Goal: Task Accomplishment & Management: Manage account settings

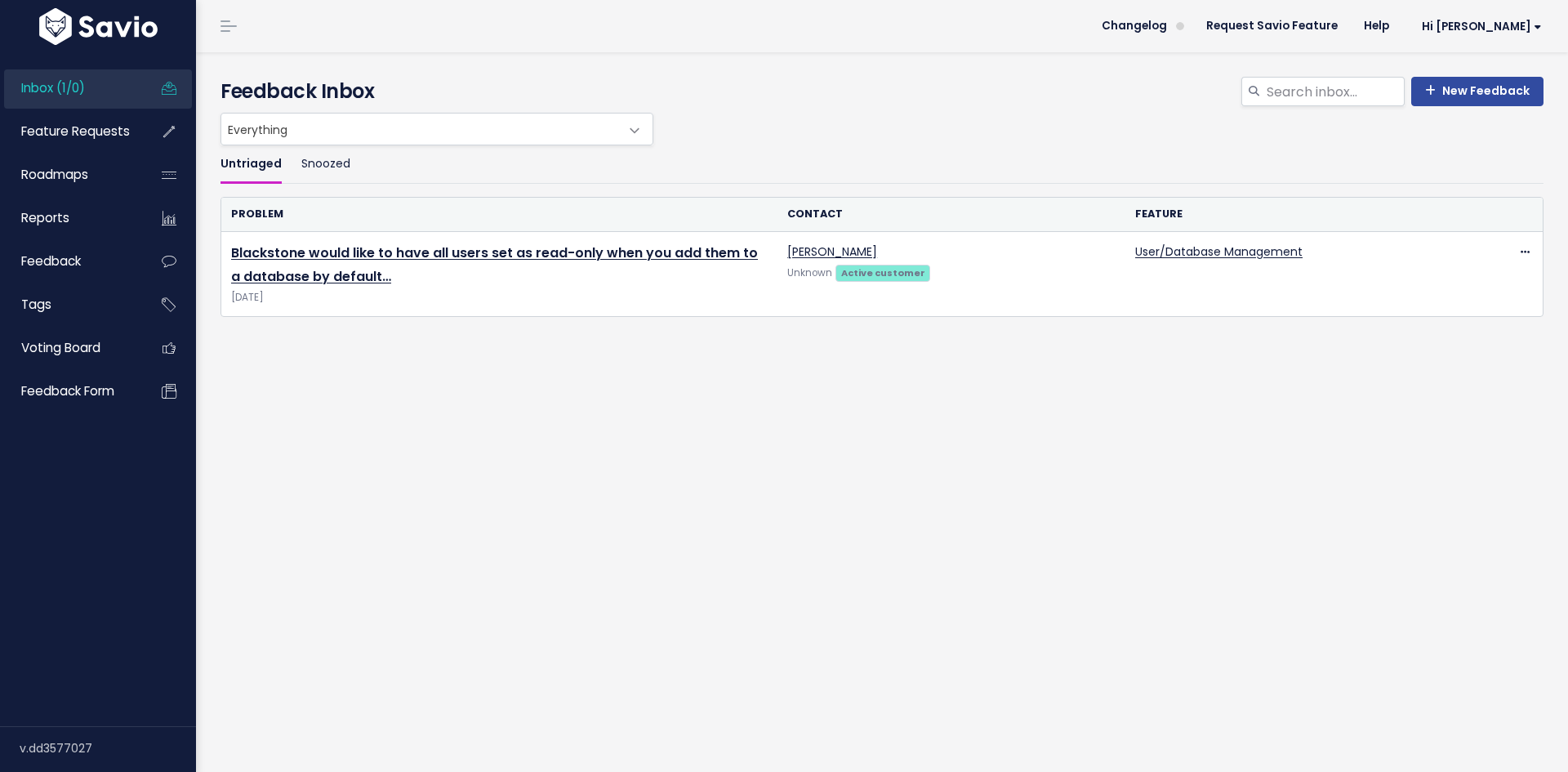
click at [79, 81] on span "Inbox (1/0)" at bounding box center [53, 88] width 64 height 17
click at [1516, 19] on link "Hi [PERSON_NAME]" at bounding box center [1479, 26] width 153 height 26
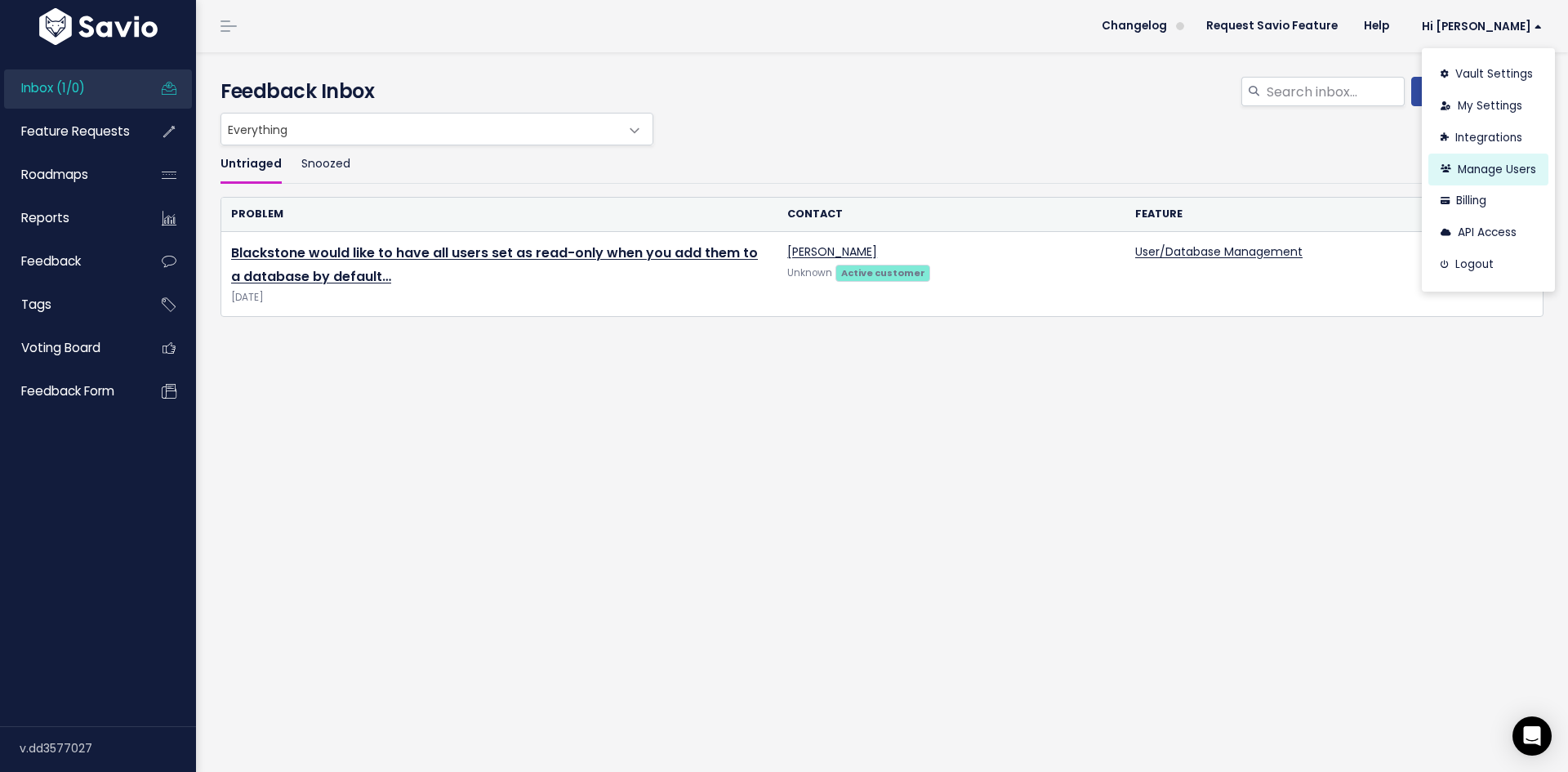
click at [1463, 160] on link "Manage Users" at bounding box center [1488, 169] width 120 height 32
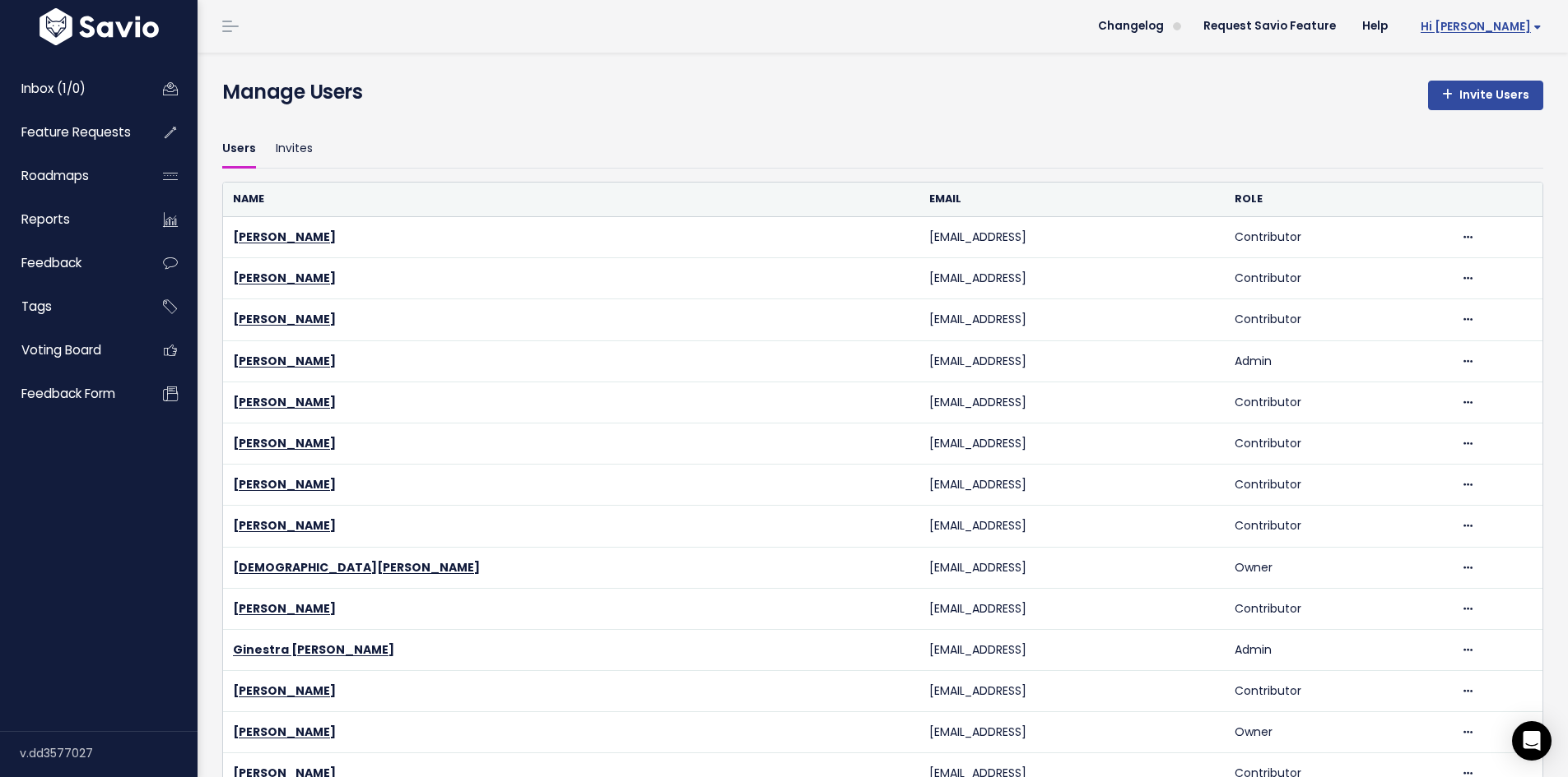
click at [1451, 18] on link "Hi [PERSON_NAME]" at bounding box center [1477, 27] width 154 height 26
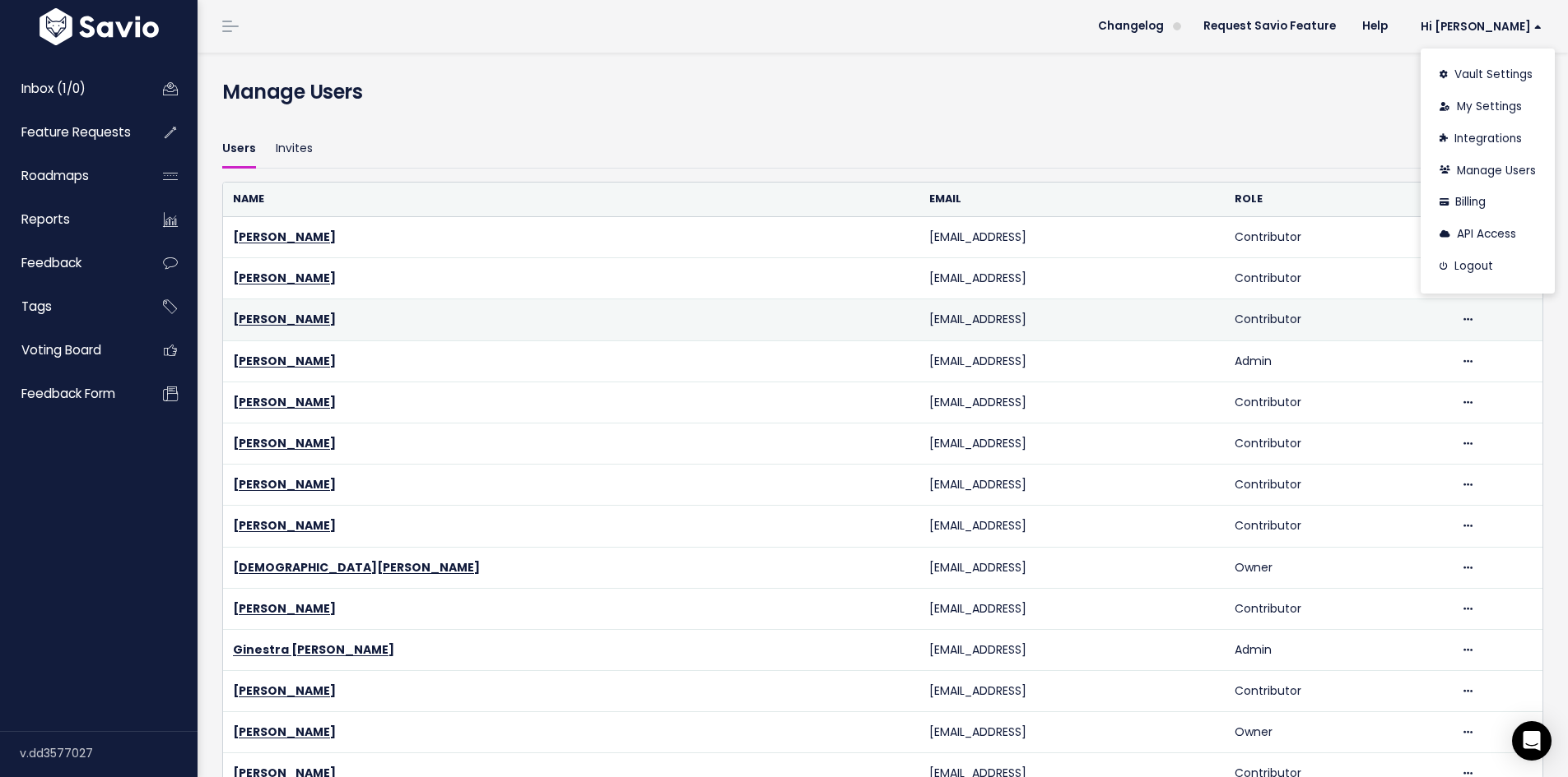
click at [355, 322] on td "Kat Rydelek" at bounding box center [571, 319] width 696 height 41
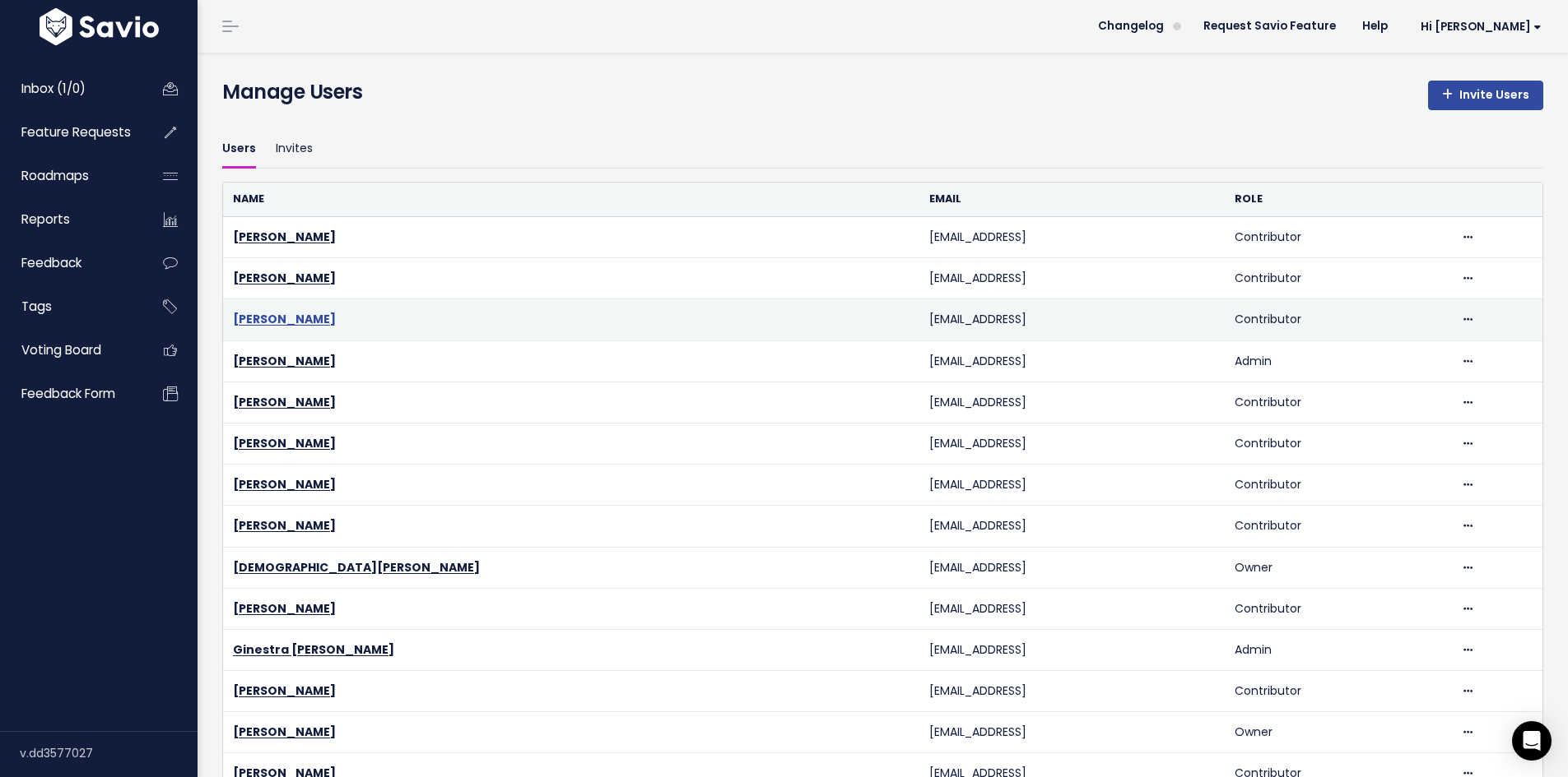
click at [285, 324] on link "Kat Rydelek" at bounding box center [285, 319] width 103 height 17
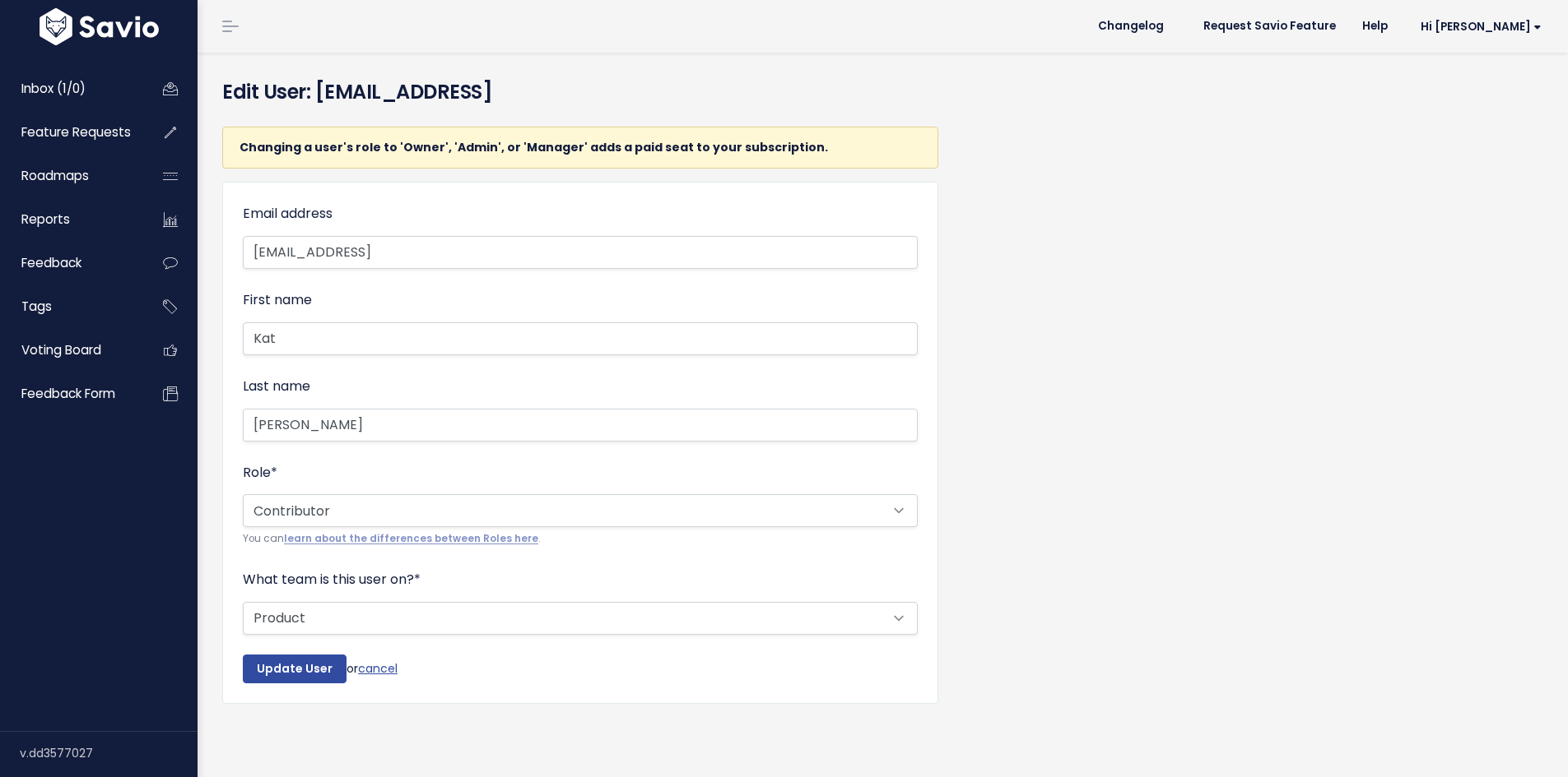
scroll to position [3, 0]
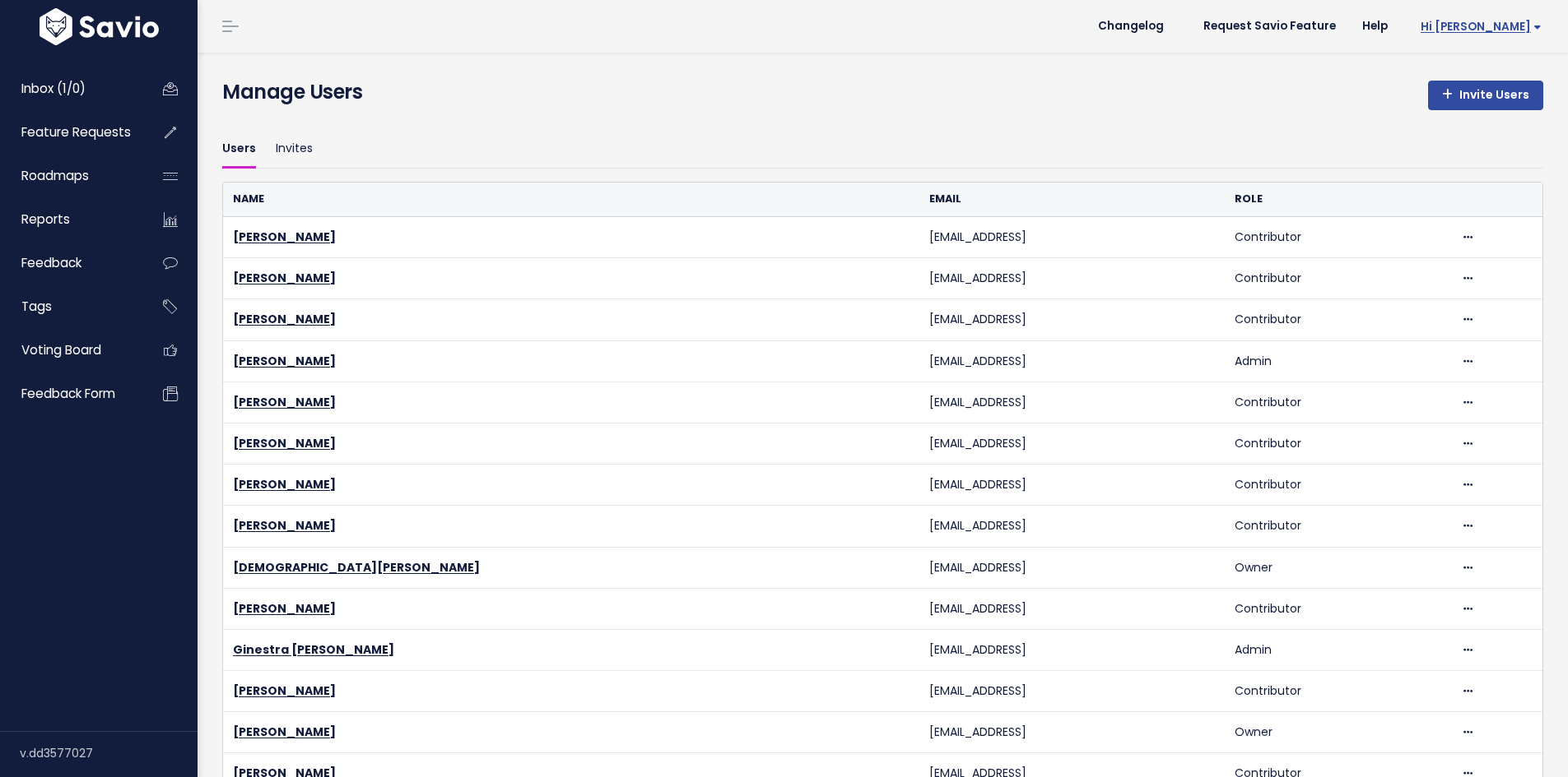
click at [1507, 26] on span "Hi [PERSON_NAME]" at bounding box center [1481, 27] width 121 height 12
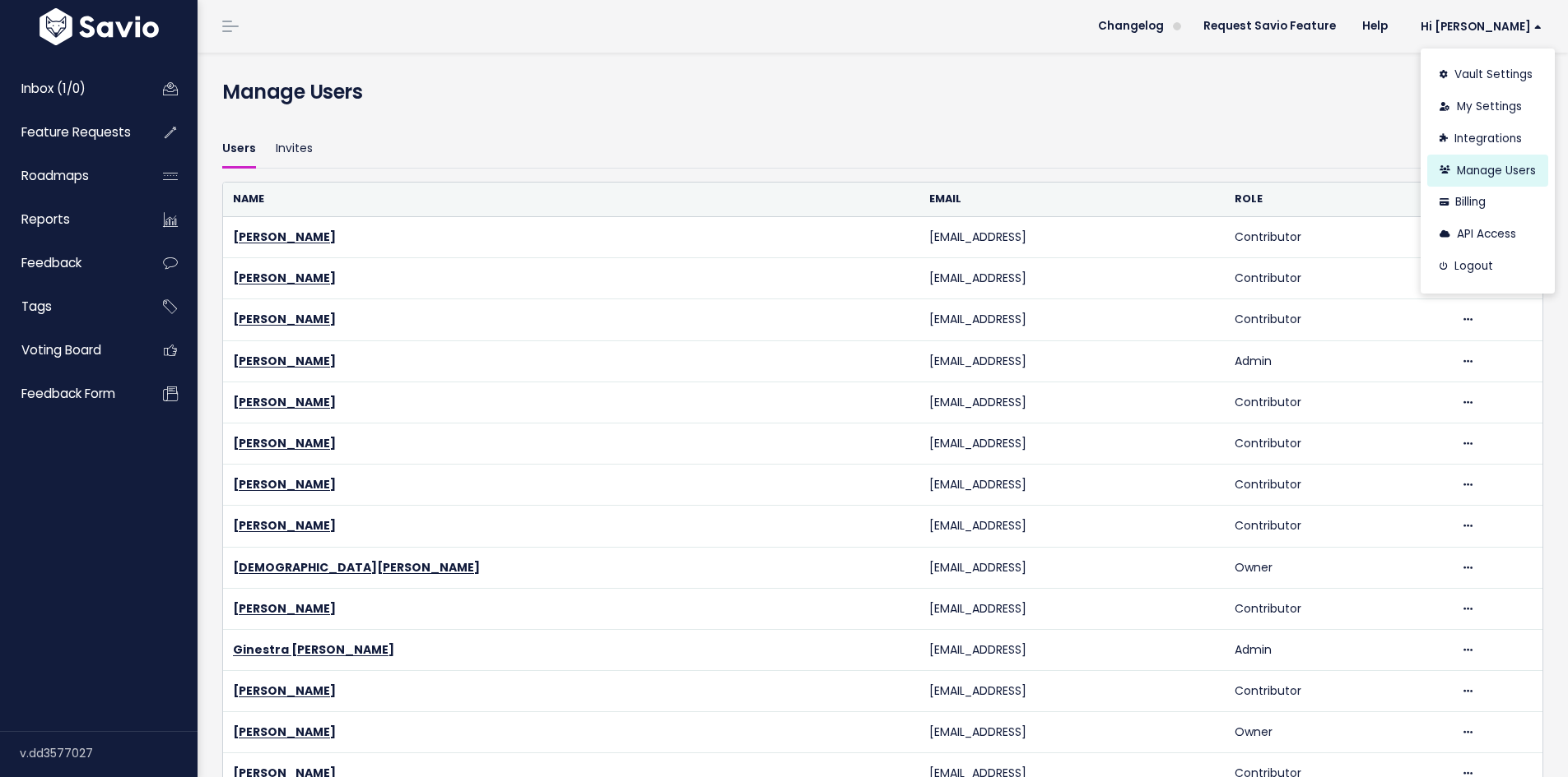
click at [1494, 174] on link "Manage Users" at bounding box center [1486, 171] width 121 height 32
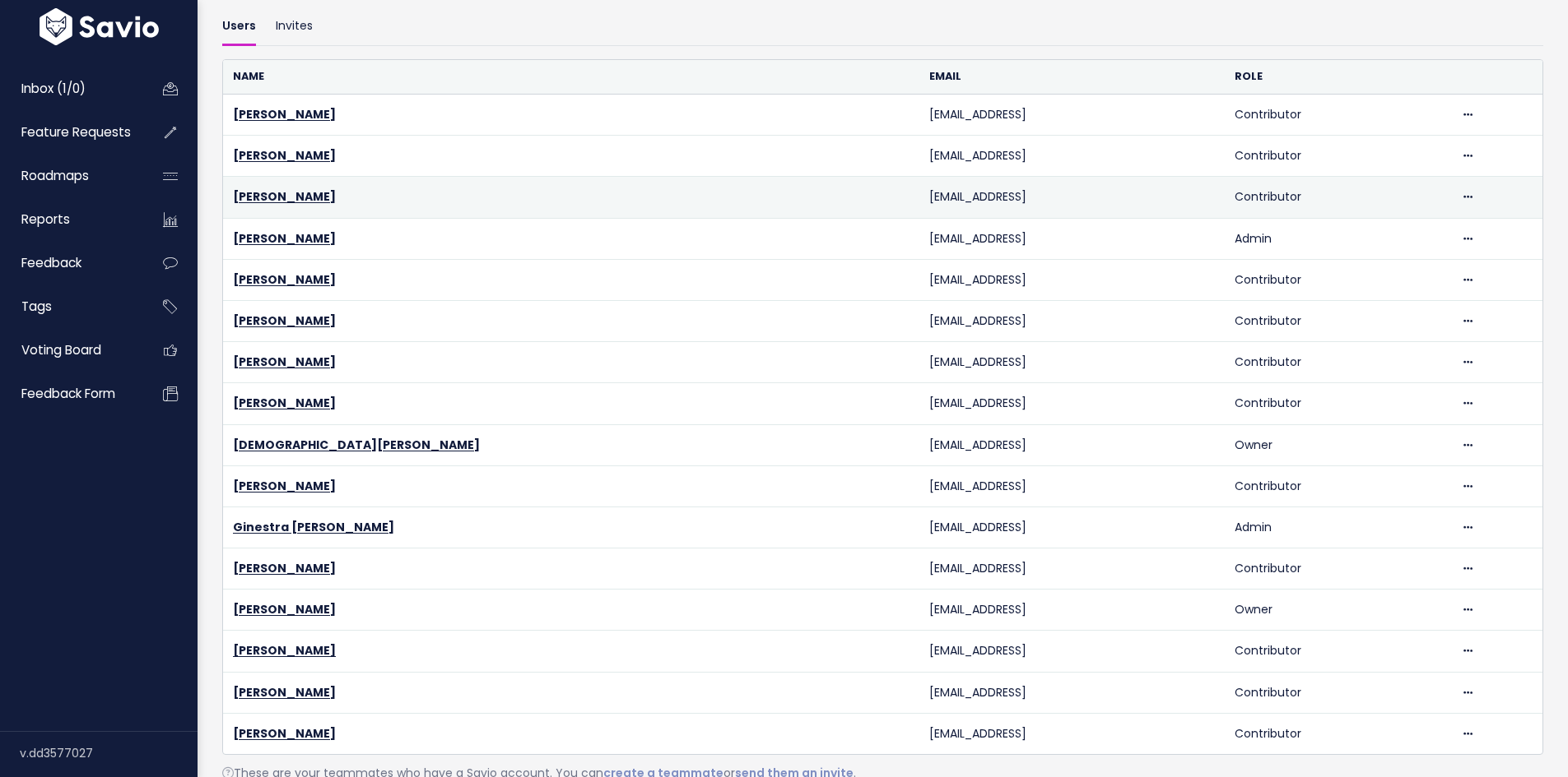
scroll to position [218, 0]
